Goal: Information Seeking & Learning: Learn about a topic

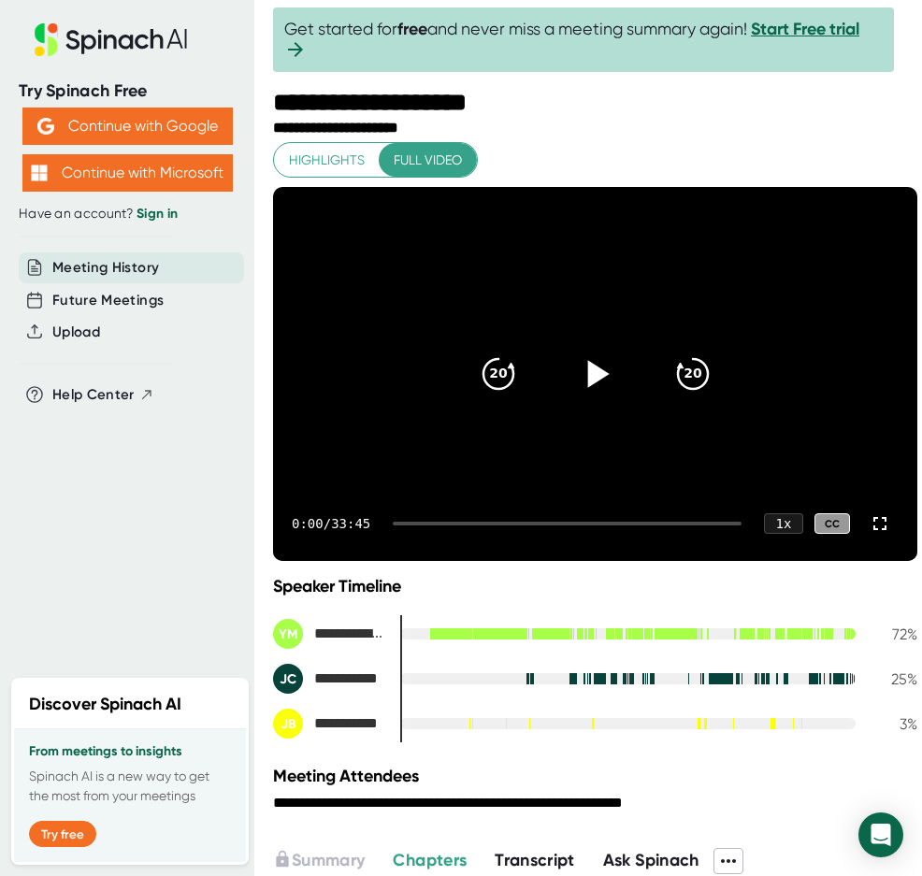
click at [587, 374] on icon at bounding box center [598, 373] width 22 height 27
drag, startPoint x: 410, startPoint y: 524, endPoint x: 712, endPoint y: 526, distance: 302.0
click at [712, 526] on div "0:02 / 33:45 1 x CC" at bounding box center [595, 523] width 644 height 75
click at [712, 521] on div "0:02 / 33:45 1 x CC" at bounding box center [595, 523] width 644 height 75
click at [691, 373] on icon "20" at bounding box center [692, 374] width 47 height 47
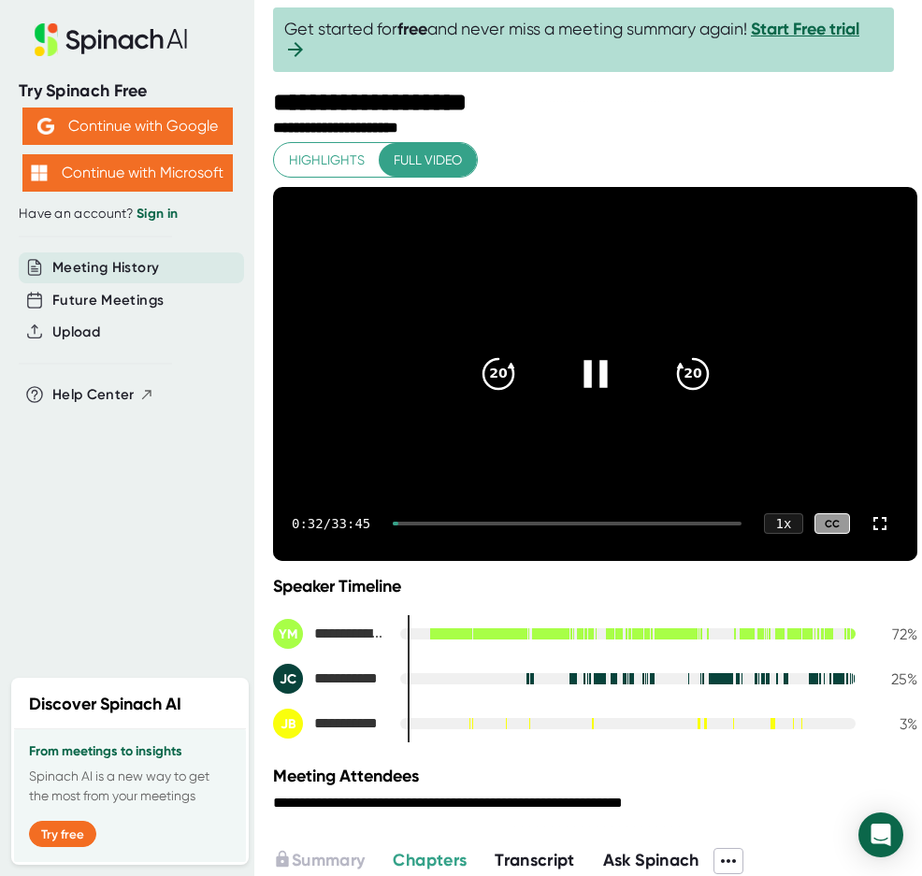
drag, startPoint x: 403, startPoint y: 521, endPoint x: 630, endPoint y: 525, distance: 227.2
click at [630, 525] on div "0:32 / 33:45 1 x CC" at bounding box center [595, 523] width 644 height 75
click at [630, 523] on div at bounding box center [567, 524] width 349 height 4
click at [669, 521] on div "0:33 / 33:45 1 x CC" at bounding box center [595, 523] width 644 height 75
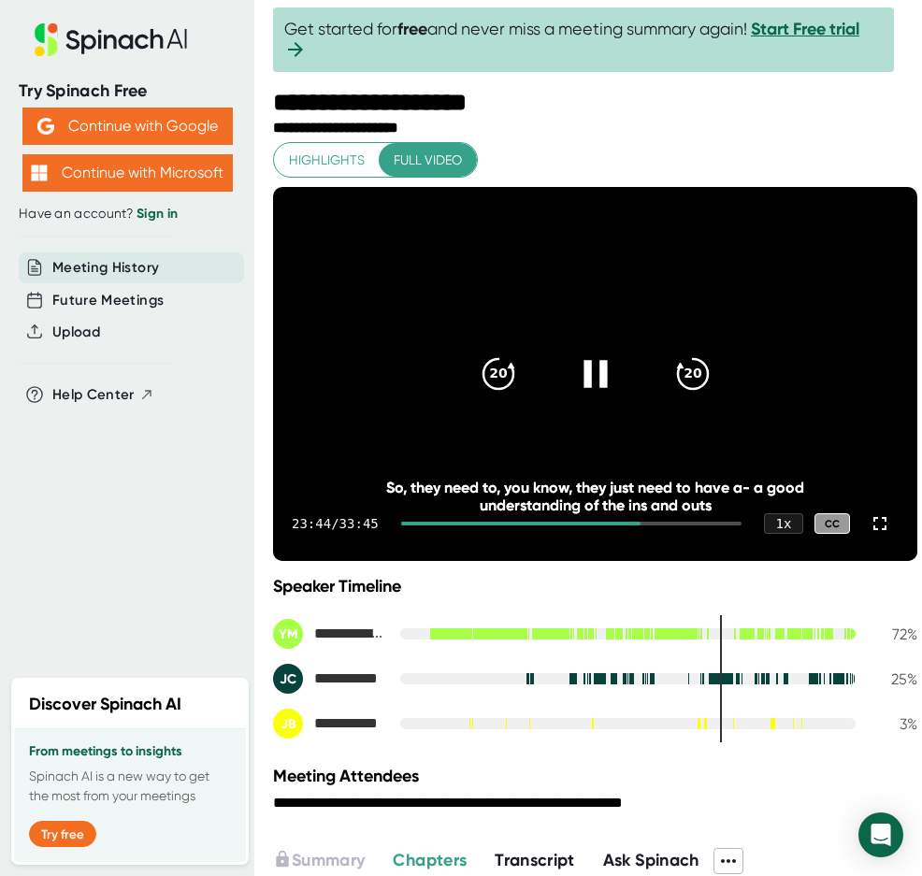
click at [699, 525] on div at bounding box center [571, 524] width 340 height 4
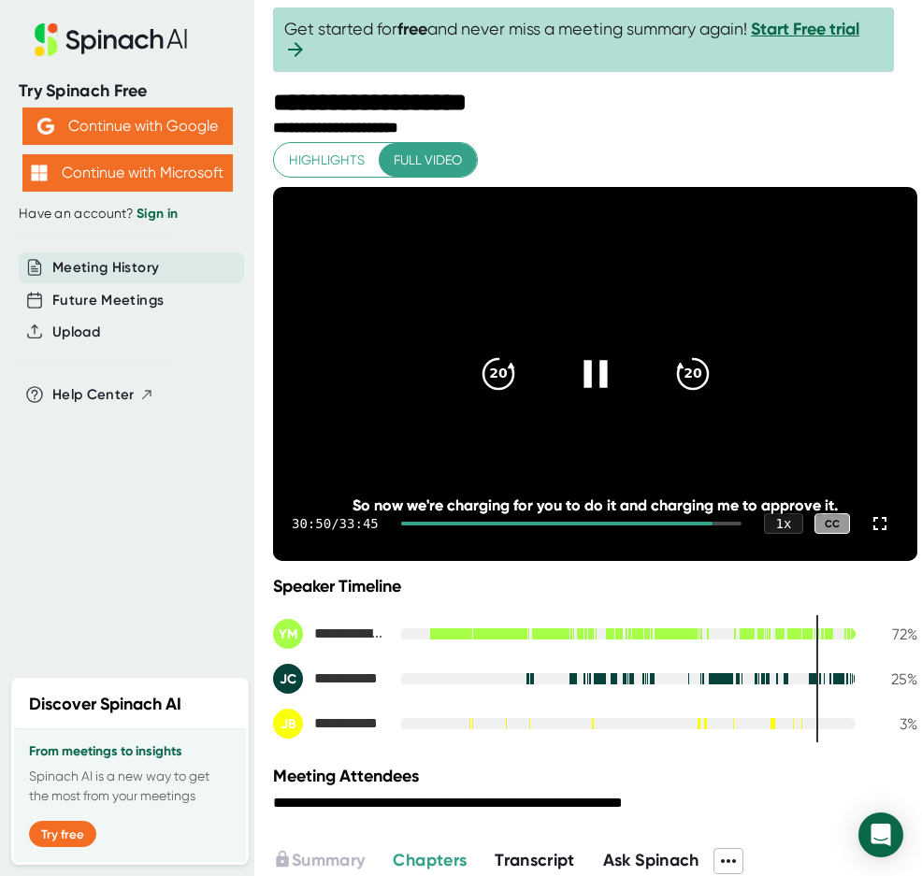
click at [711, 523] on div at bounding box center [571, 524] width 340 height 4
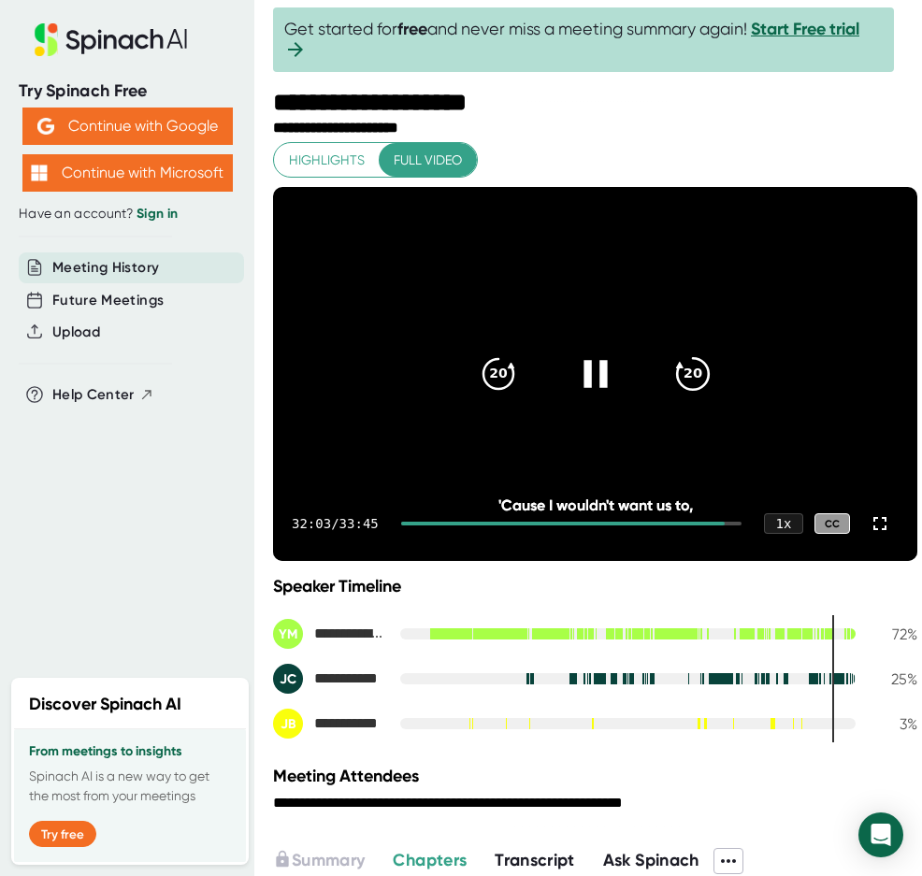
click at [690, 378] on icon "20" at bounding box center [692, 374] width 47 height 47
click at [583, 377] on icon at bounding box center [594, 373] width 23 height 27
click at [582, 389] on icon at bounding box center [594, 374] width 47 height 47
click at [572, 371] on icon at bounding box center [594, 374] width 47 height 47
